Goal: Task Accomplishment & Management: Manage account settings

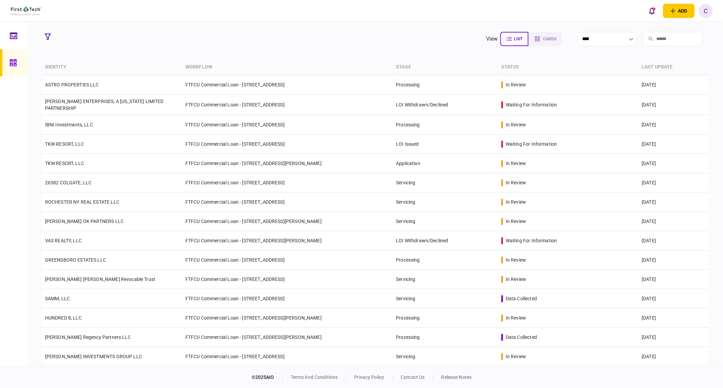
drag, startPoint x: 50, startPoint y: 38, endPoint x: 58, endPoint y: 47, distance: 12.1
click at [50, 38] on icon "button" at bounding box center [48, 37] width 6 height 6
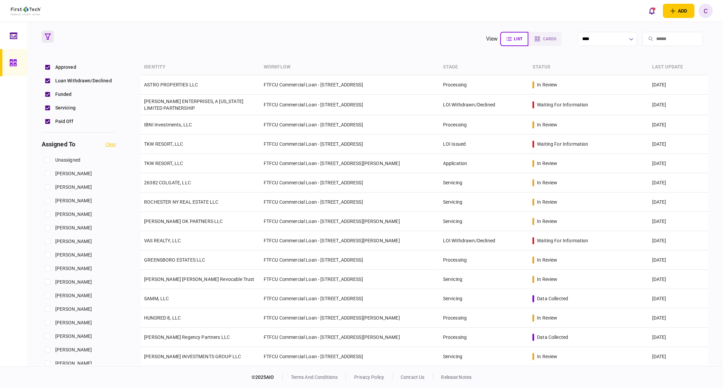
scroll to position [226, 0]
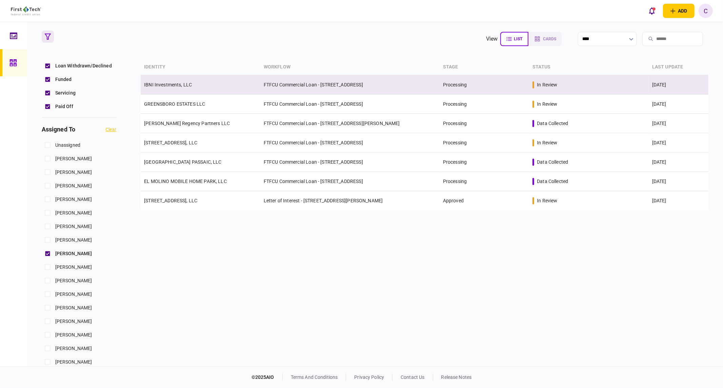
click at [179, 84] on link "IBNI Investments, LLC" at bounding box center [168, 84] width 48 height 5
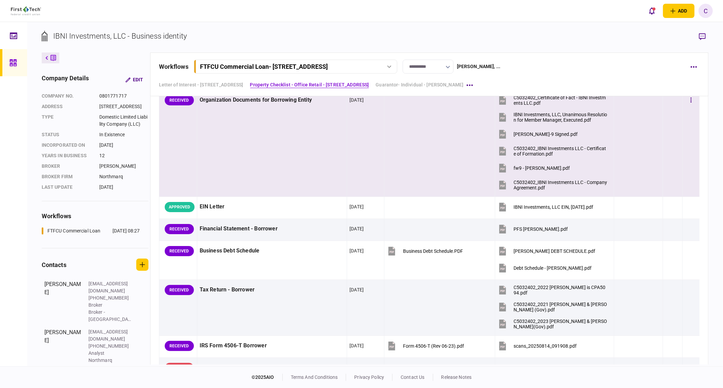
scroll to position [339, 0]
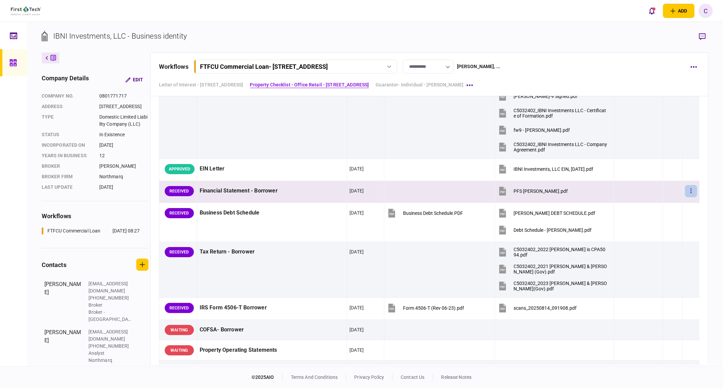
click at [691, 191] on icon "button" at bounding box center [691, 191] width 1 height 5
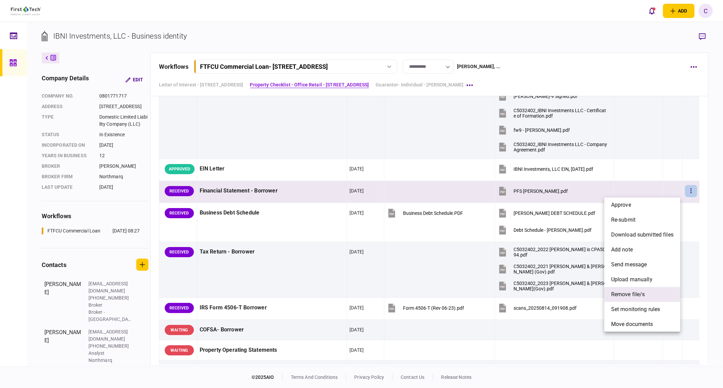
click at [629, 297] on span "remove file/s" at bounding box center [628, 295] width 34 height 8
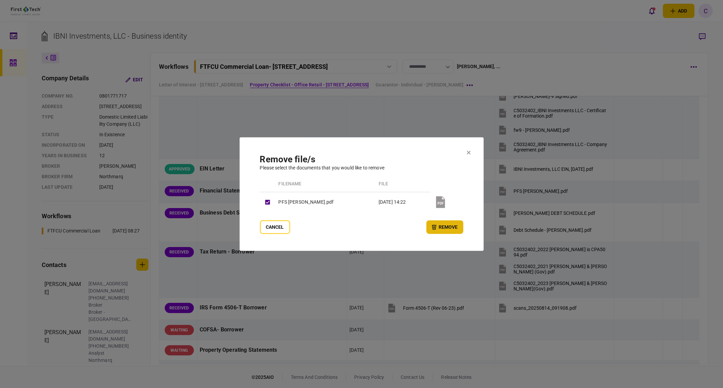
click at [442, 226] on button "remove" at bounding box center [445, 227] width 37 height 14
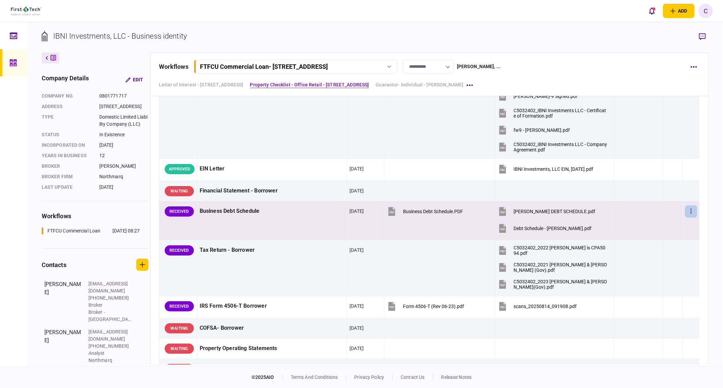
click at [688, 212] on button "button" at bounding box center [691, 211] width 12 height 12
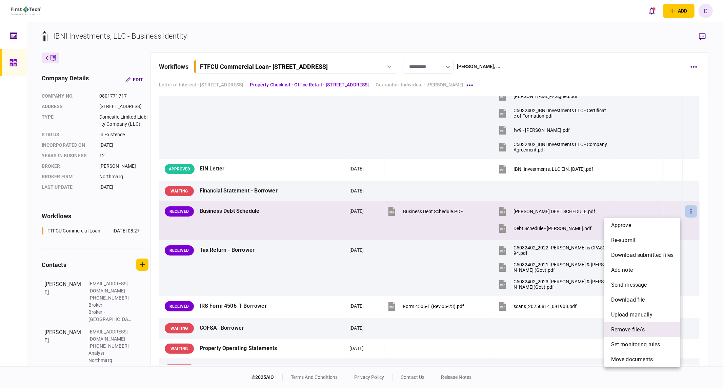
click at [628, 331] on span "remove file/s" at bounding box center [628, 330] width 34 height 8
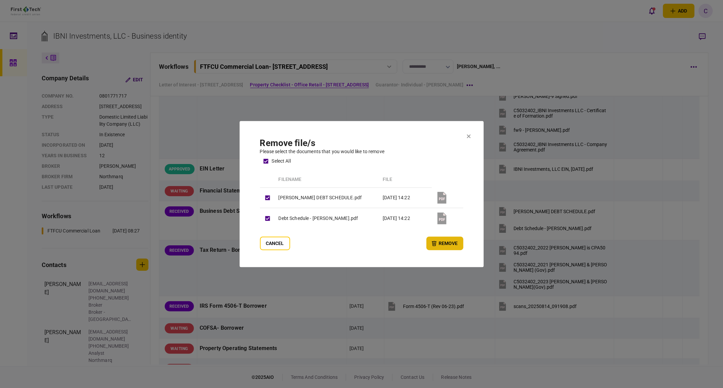
click at [443, 244] on button "remove" at bounding box center [445, 244] width 37 height 14
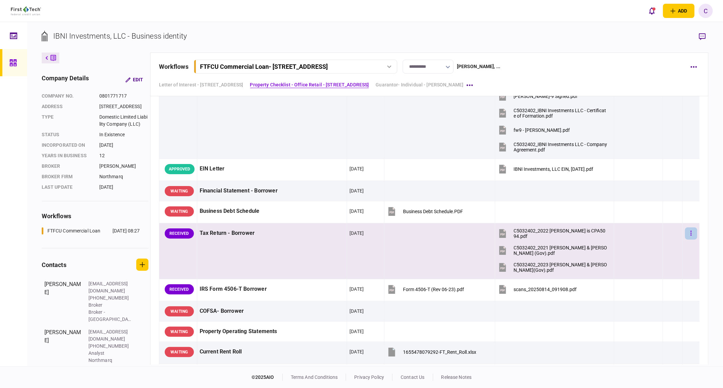
click at [689, 232] on button "button" at bounding box center [691, 234] width 12 height 12
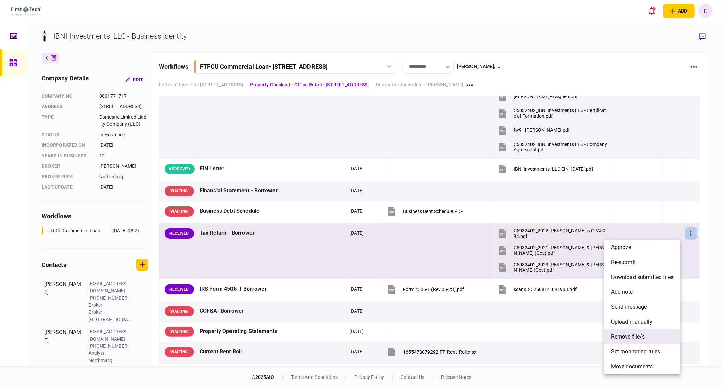
click at [629, 334] on span "remove file/s" at bounding box center [628, 337] width 34 height 8
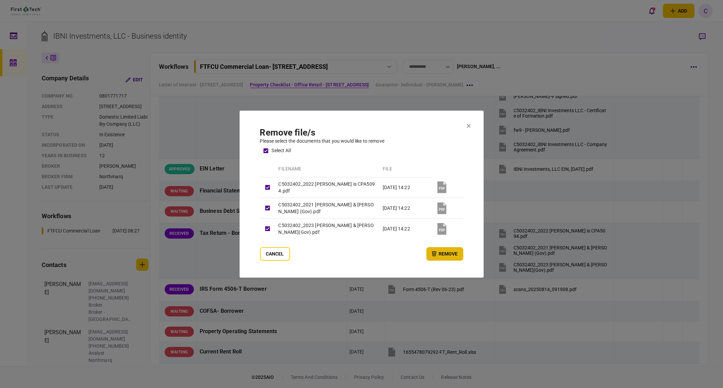
click at [443, 254] on button "remove" at bounding box center [445, 254] width 37 height 14
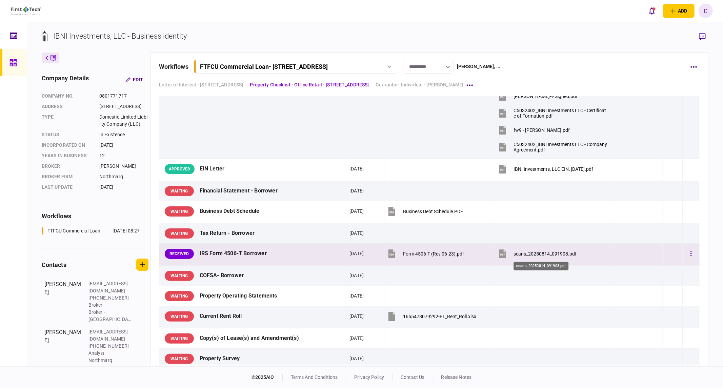
click at [537, 256] on div "scans_20250814_091908.pdf" at bounding box center [545, 253] width 63 height 5
click at [685, 255] on button "button" at bounding box center [691, 254] width 12 height 12
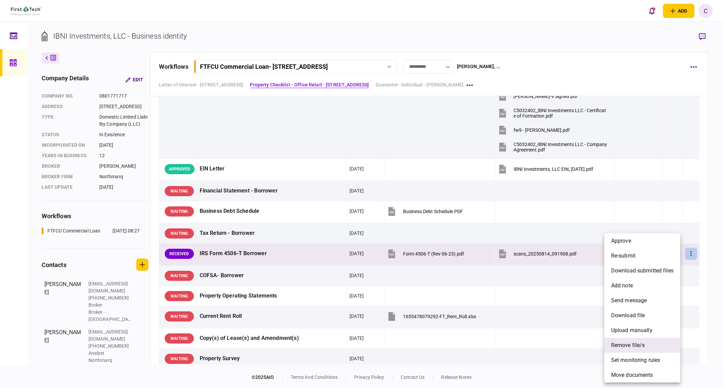
click at [638, 345] on span "remove file/s" at bounding box center [628, 345] width 34 height 8
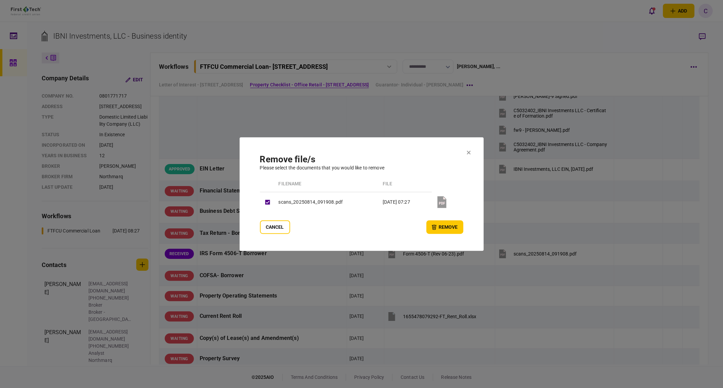
click at [441, 227] on button "remove" at bounding box center [445, 227] width 37 height 14
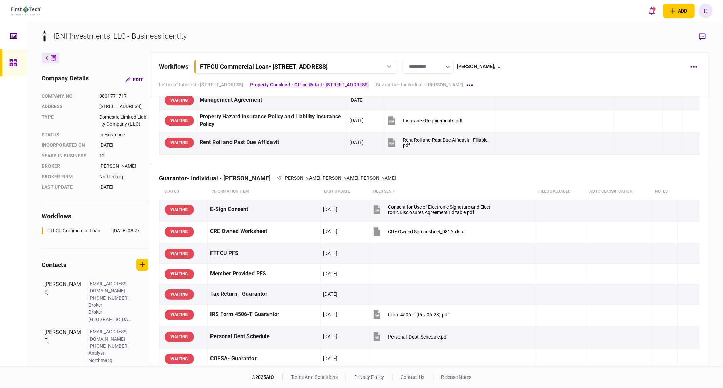
scroll to position [640, 0]
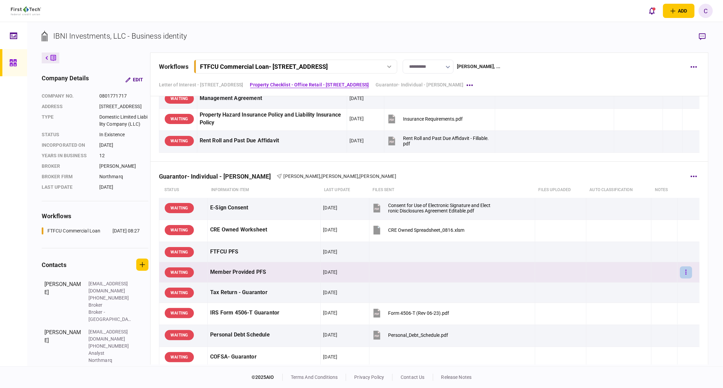
click at [680, 272] on button "button" at bounding box center [686, 272] width 12 height 12
click at [637, 350] on span "upload manually" at bounding box center [639, 346] width 41 height 8
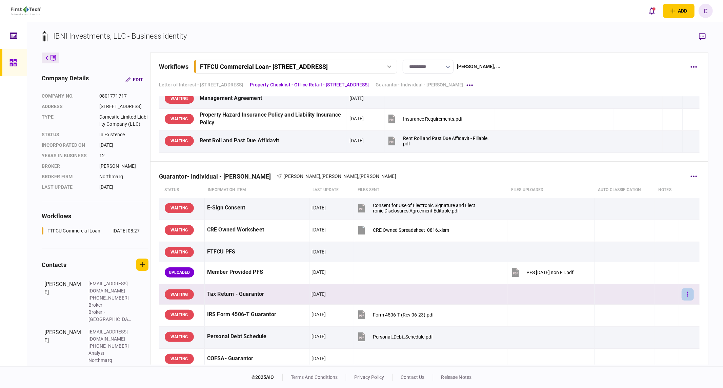
click at [682, 296] on button "button" at bounding box center [688, 295] width 12 height 12
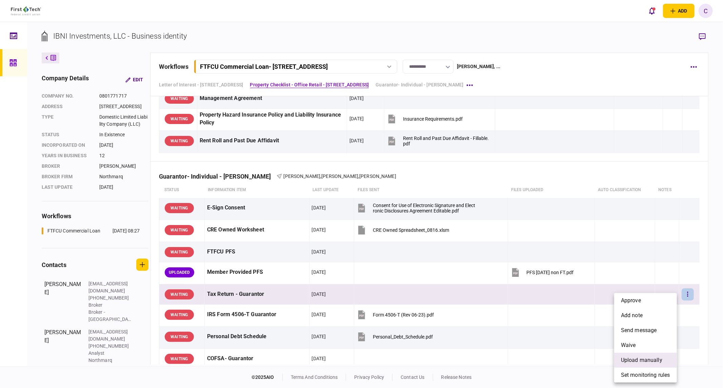
click at [638, 360] on span "upload manually" at bounding box center [641, 360] width 41 height 8
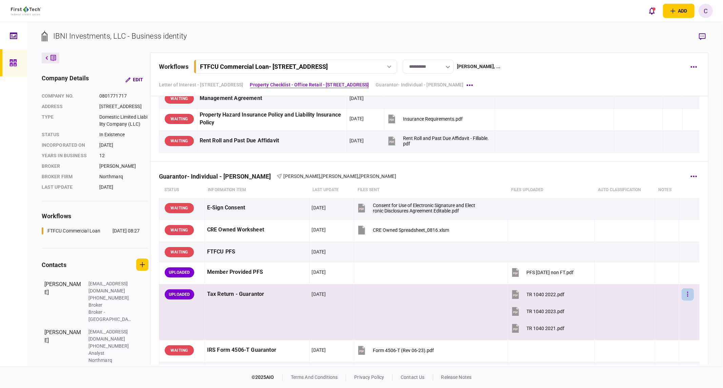
click at [687, 295] on button "button" at bounding box center [688, 295] width 12 height 12
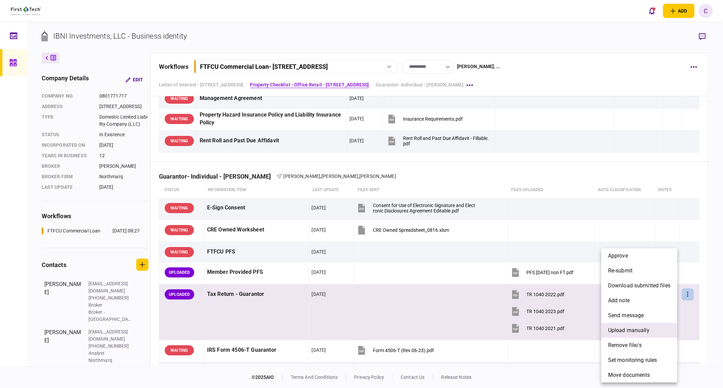
click at [621, 332] on span "upload manually" at bounding box center [628, 331] width 41 height 8
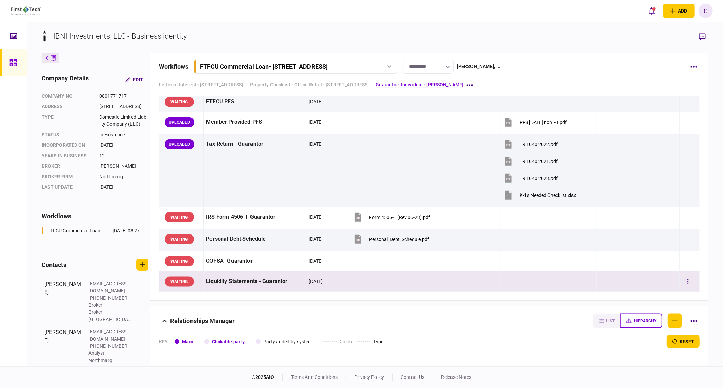
scroll to position [791, 0]
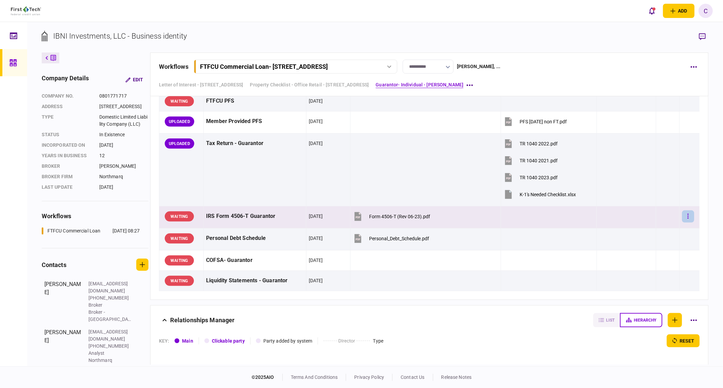
click at [688, 216] on button "button" at bounding box center [688, 217] width 12 height 12
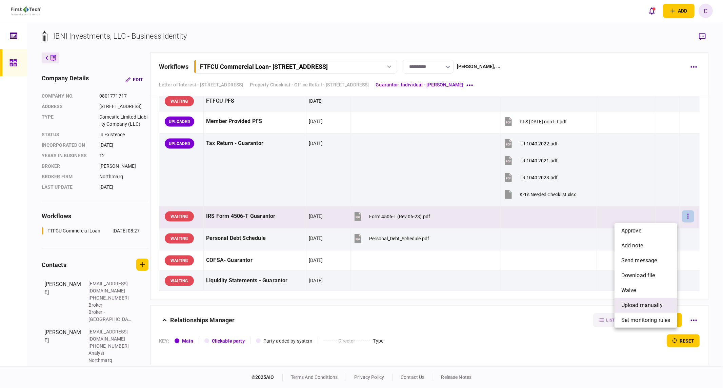
click at [634, 304] on span "upload manually" at bounding box center [641, 305] width 41 height 8
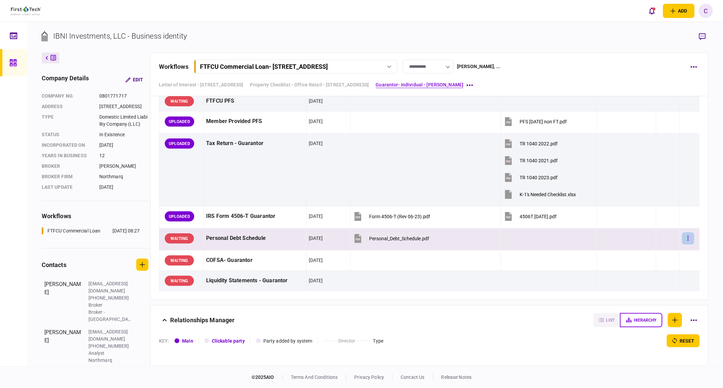
click at [682, 238] on button "button" at bounding box center [688, 239] width 12 height 12
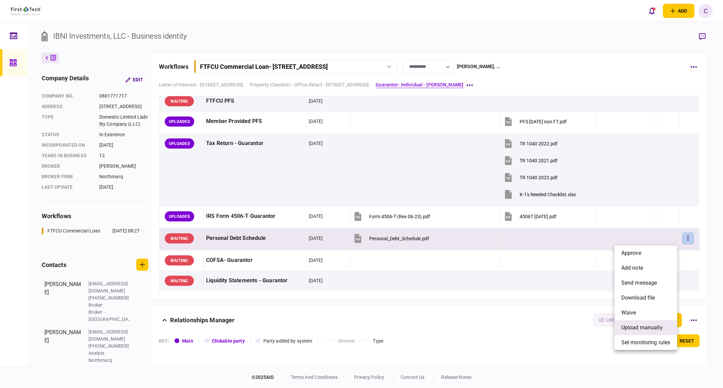
click at [640, 325] on span "upload manually" at bounding box center [641, 328] width 41 height 8
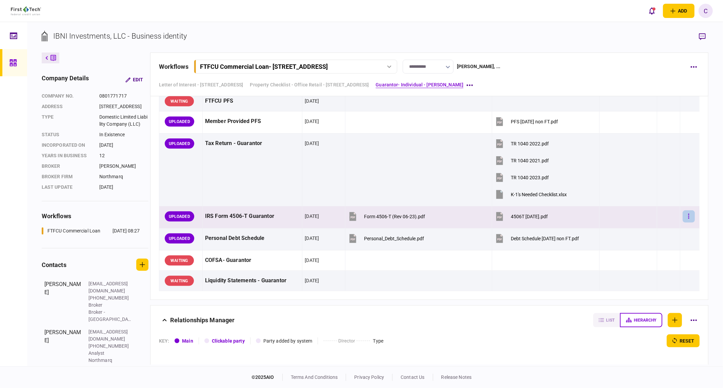
click at [686, 218] on button "button" at bounding box center [689, 217] width 12 height 12
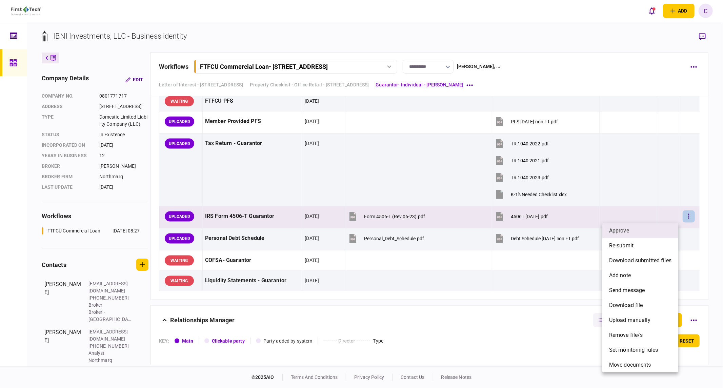
click at [629, 231] on span "approve" at bounding box center [619, 231] width 20 height 8
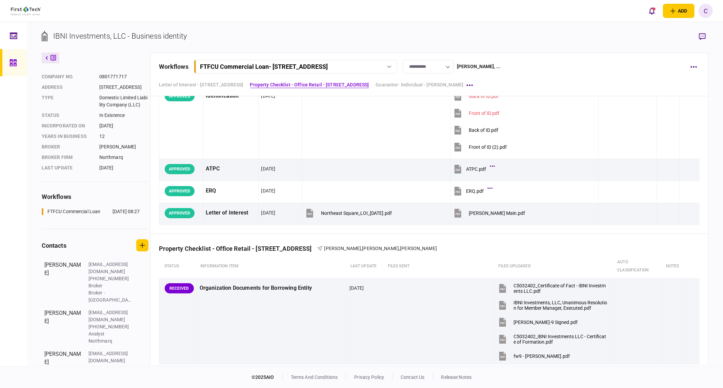
scroll to position [23, 0]
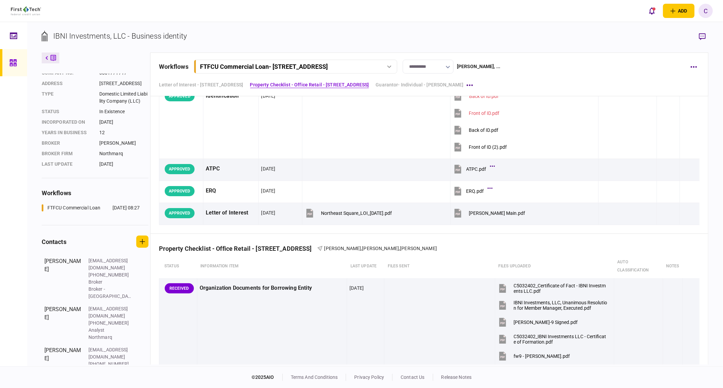
click at [424, 29] on div "**********" at bounding box center [375, 194] width 696 height 344
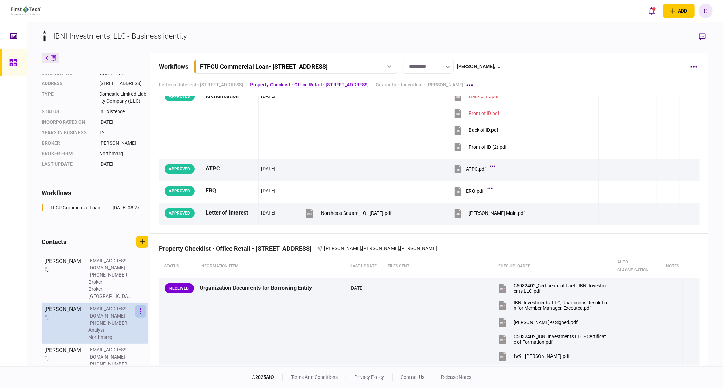
click at [141, 312] on icon "button" at bounding box center [140, 312] width 1 height 6
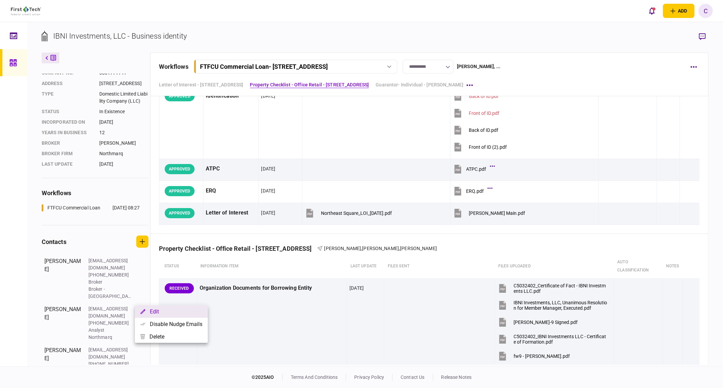
click at [153, 313] on button "Edit" at bounding box center [171, 311] width 73 height 13
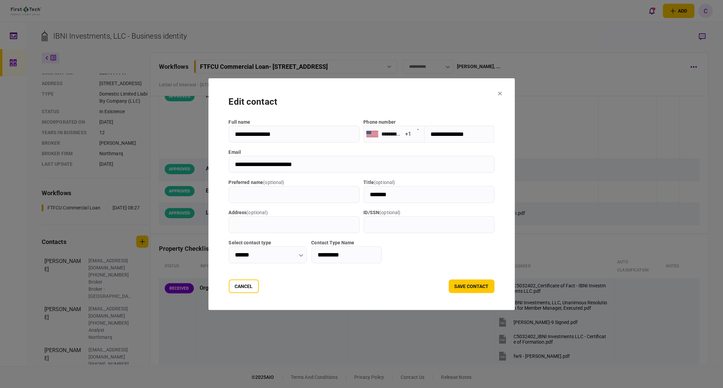
drag, startPoint x: 275, startPoint y: 135, endPoint x: 219, endPoint y: 131, distance: 55.8
click at [229, 131] on input "**********" at bounding box center [294, 134] width 131 height 17
drag, startPoint x: 453, startPoint y: 103, endPoint x: 437, endPoint y: 124, distance: 26.2
click at [453, 103] on div "edit contact" at bounding box center [362, 101] width 266 height 13
drag, startPoint x: 304, startPoint y: 165, endPoint x: 183, endPoint y: 161, distance: 120.4
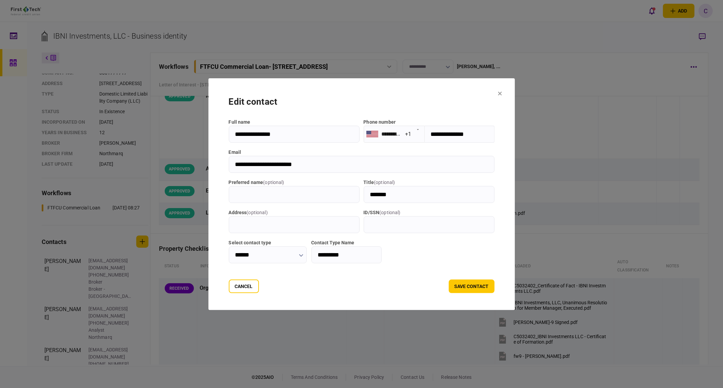
click at [183, 161] on div "**********" at bounding box center [361, 194] width 723 height 388
click at [238, 292] on button "Cancel" at bounding box center [244, 287] width 30 height 14
